Goal: Transaction & Acquisition: Subscribe to service/newsletter

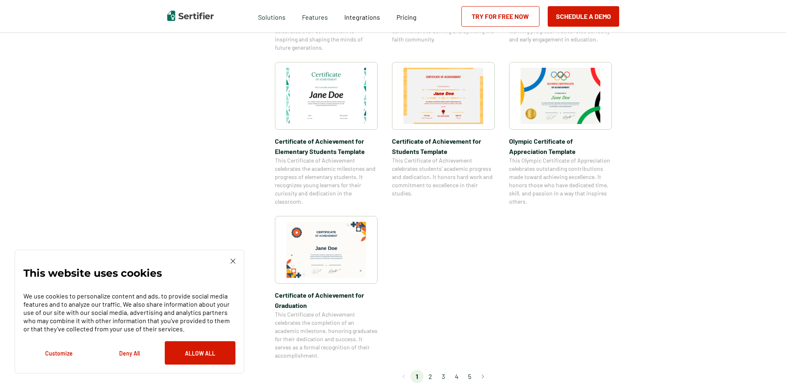
scroll to position [566, 0]
click at [445, 113] on img at bounding box center [444, 95] width 80 height 56
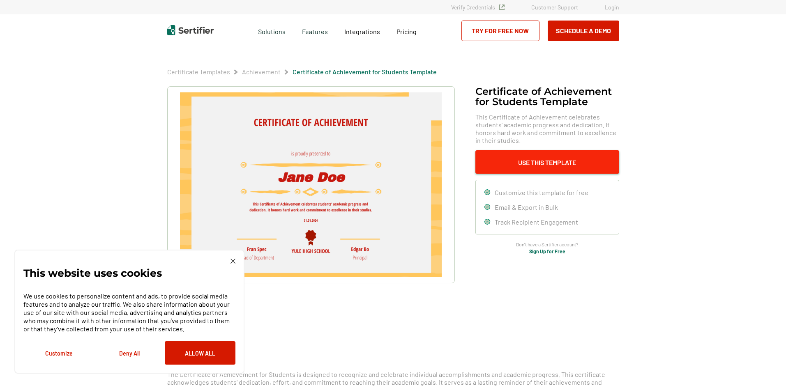
click at [506, 164] on button "Use This Template" at bounding box center [547, 161] width 144 height 23
click at [514, 30] on link "Try for Free Now" at bounding box center [500, 31] width 78 height 21
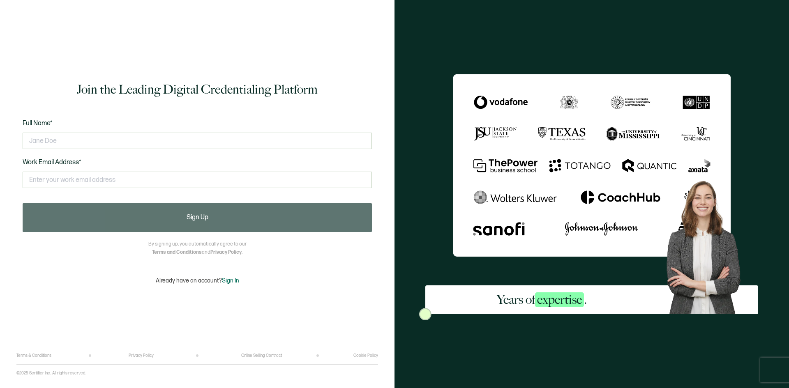
click at [309, 129] on div at bounding box center [197, 141] width 349 height 25
click at [274, 141] on input "text" at bounding box center [197, 141] width 349 height 16
click at [187, 142] on input "[PERSON_NAME]" at bounding box center [197, 141] width 349 height 16
type input "S"
type input "teagan"
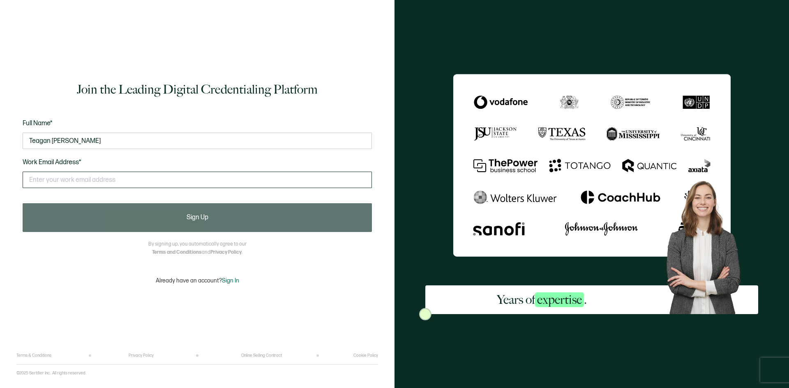
type input "Teagan [PERSON_NAME]"
click at [86, 179] on input "text" at bounding box center [197, 180] width 349 height 16
type input "teagan"
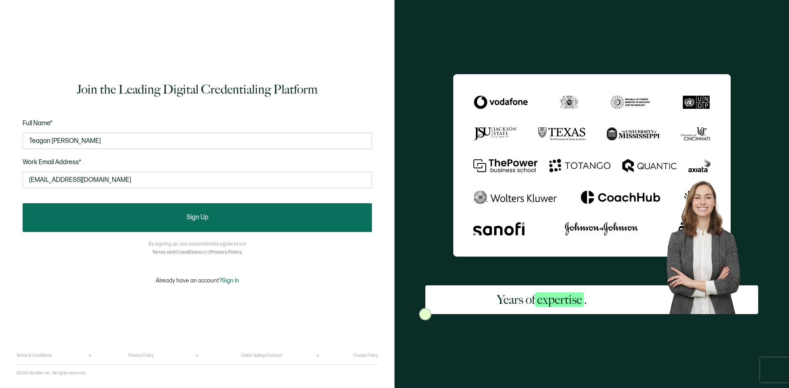
type input "[EMAIL_ADDRESS][DOMAIN_NAME]"
click at [98, 225] on button "Sign Up" at bounding box center [197, 217] width 349 height 29
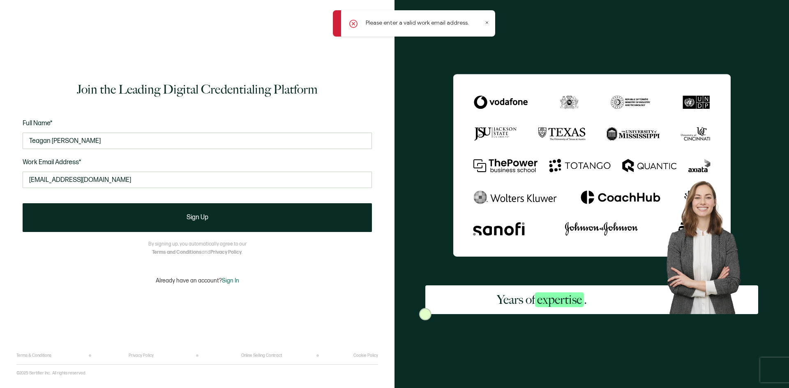
drag, startPoint x: 118, startPoint y: 181, endPoint x: 0, endPoint y: 187, distance: 117.6
click at [0, 187] on div "Join the Leading Digital Credentialing Platform Full Name* Teagan [PERSON_NAME]…" at bounding box center [197, 194] width 394 height 388
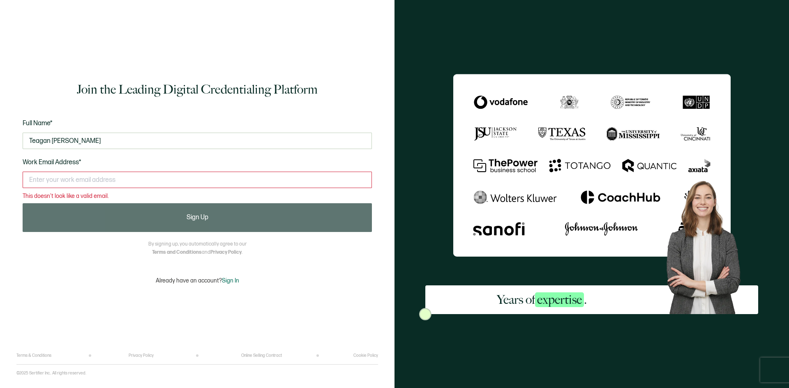
paste input "[EMAIL_ADDRESS][DOMAIN_NAME]"
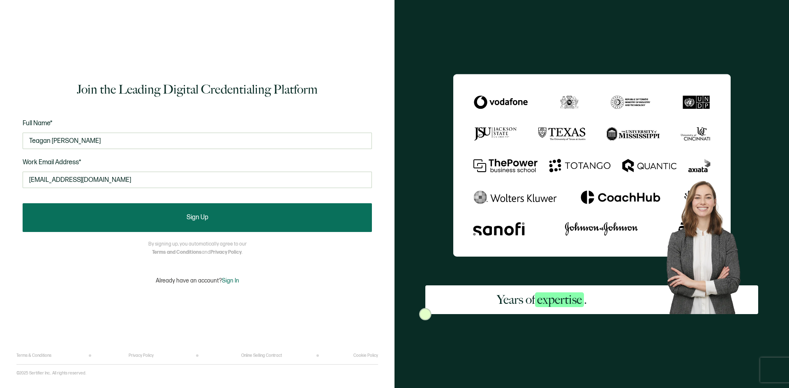
click at [299, 222] on button "Sign Up" at bounding box center [197, 217] width 349 height 29
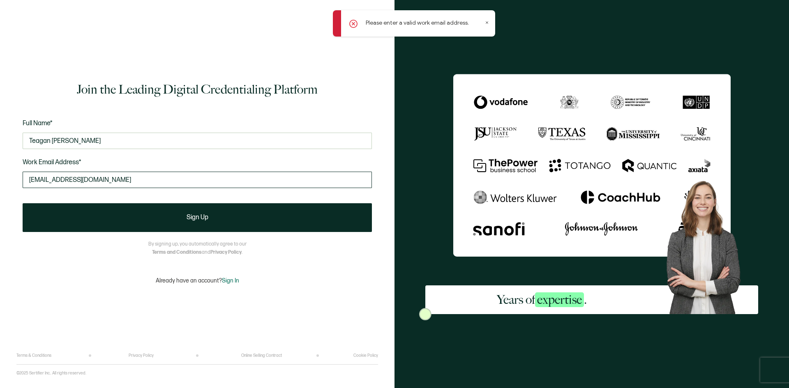
click at [147, 181] on input "[EMAIL_ADDRESS][DOMAIN_NAME]" at bounding box center [197, 180] width 349 height 16
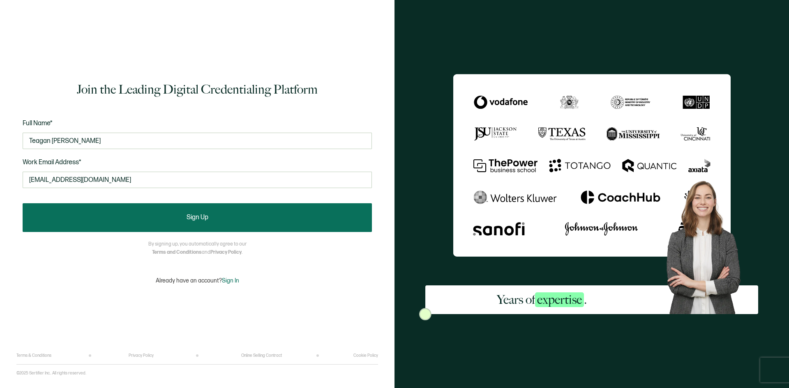
click at [173, 208] on button "Sign Up" at bounding box center [197, 217] width 349 height 29
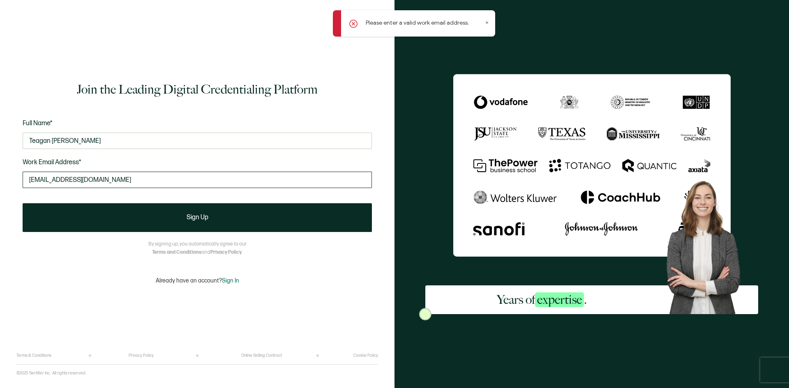
click at [142, 182] on input "[EMAIL_ADDRESS][DOMAIN_NAME]" at bounding box center [197, 180] width 349 height 16
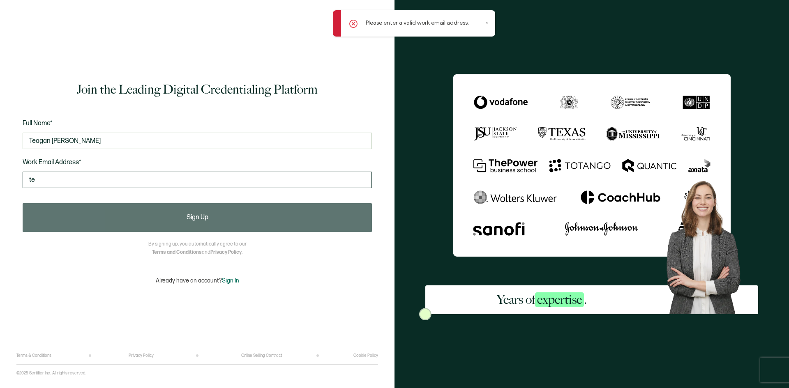
type input "t"
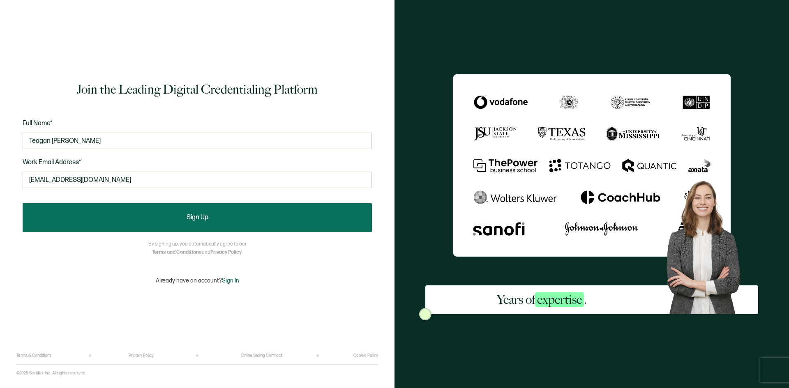
type input "[EMAIL_ADDRESS][DOMAIN_NAME]"
click at [91, 226] on button "Sign Up" at bounding box center [197, 217] width 349 height 29
